Goal: Obtain resource: Obtain resource

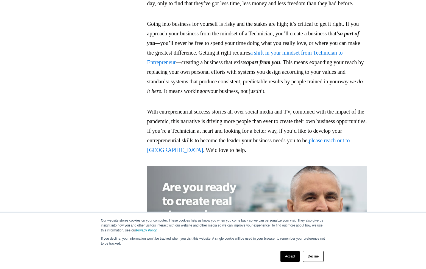
scroll to position [1490, 0]
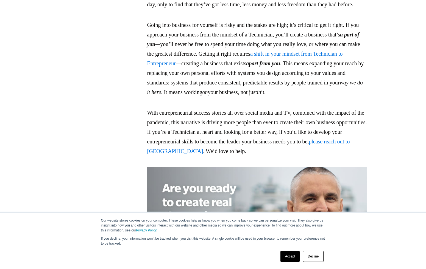
click at [184, 66] on link "a shift in your mindset from Technician to Entrepreneur" at bounding box center [245, 59] width 196 height 16
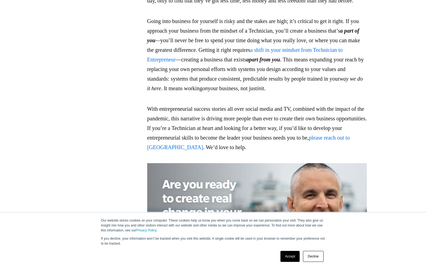
scroll to position [1492, 0]
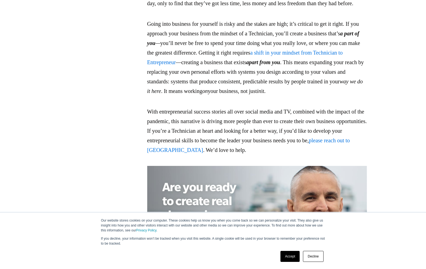
click at [224, 65] on link "a shift in your mindset from Technician to Entrepreneur" at bounding box center [245, 58] width 196 height 16
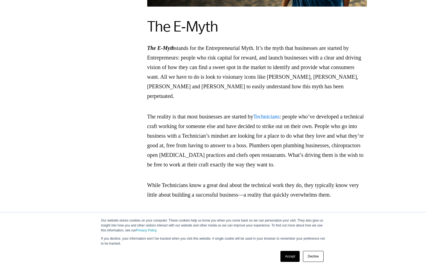
scroll to position [794, 0]
click at [277, 115] on link "Technicians" at bounding box center [266, 117] width 26 height 6
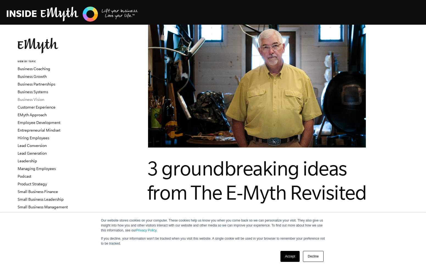
scroll to position [1, 0]
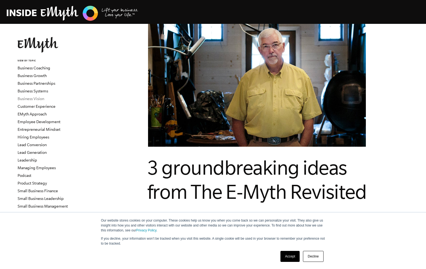
click at [37, 99] on link "Business Vision" at bounding box center [31, 99] width 27 height 4
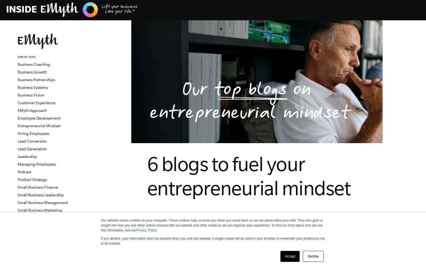
scroll to position [6, 0]
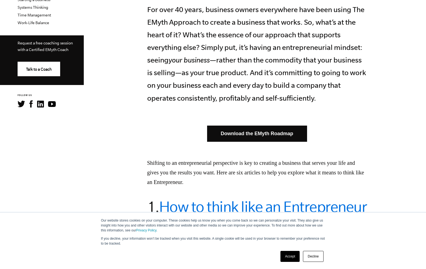
scroll to position [238, 0]
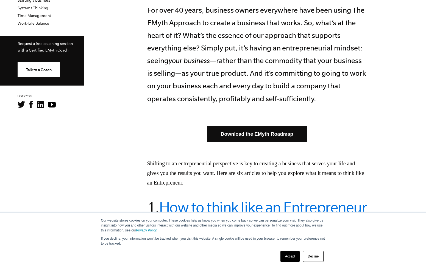
click at [231, 126] on link "Download the EMyth Roadmap" at bounding box center [257, 134] width 100 height 16
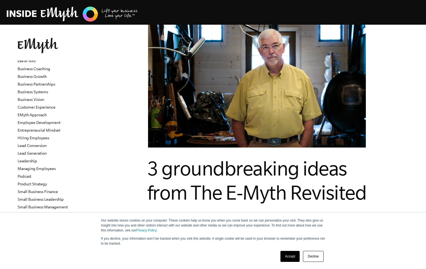
scroll to position [1, 0]
